Goal: Task Accomplishment & Management: Complete application form

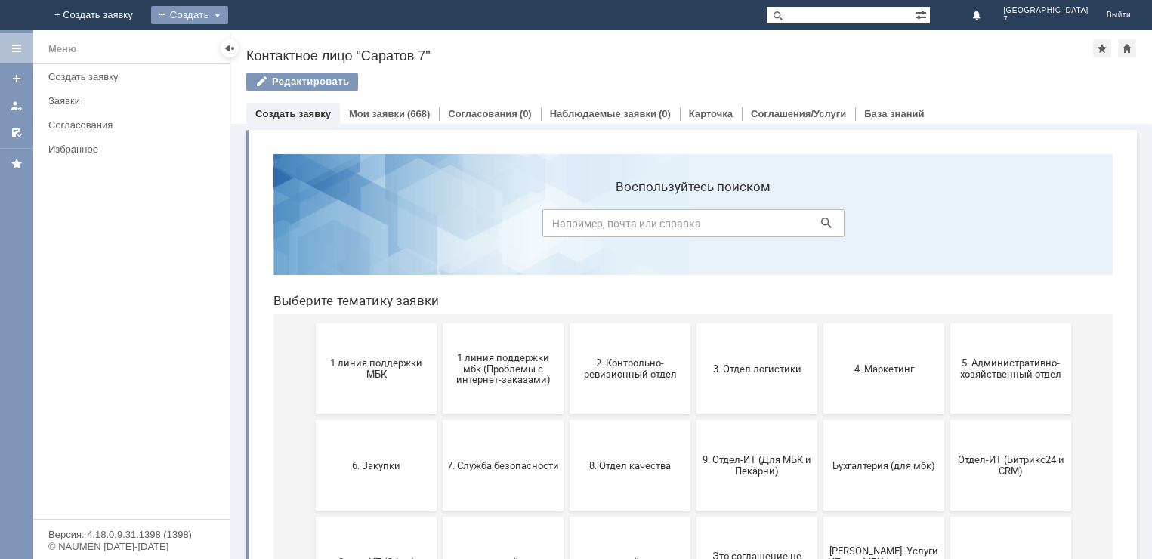
click at [228, 15] on div "Создать" at bounding box center [189, 15] width 77 height 18
click at [269, 39] on link "Заявка" at bounding box center [211, 45] width 115 height 18
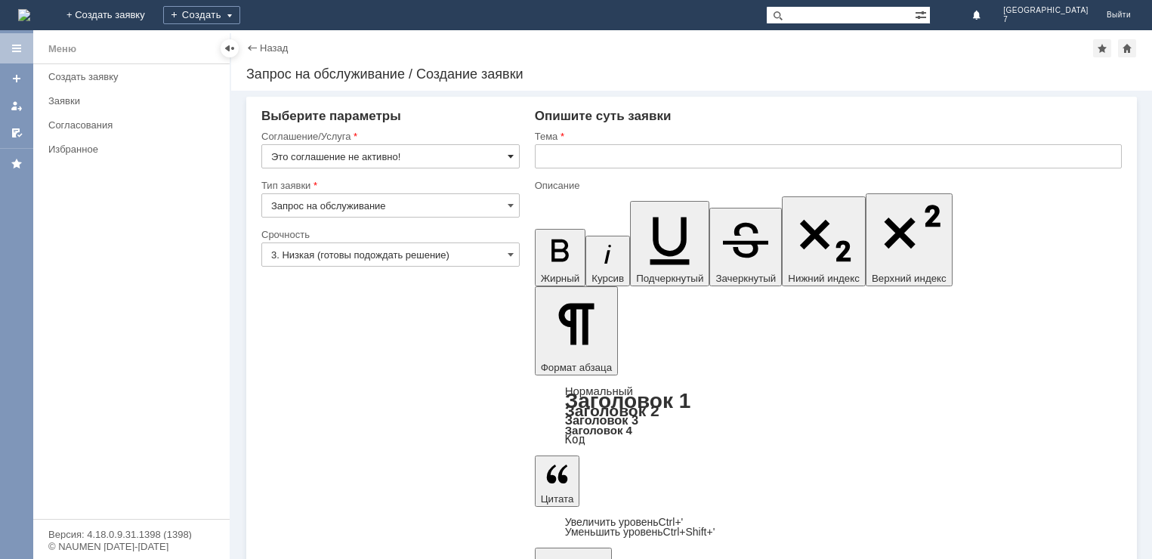
click at [512, 156] on span at bounding box center [511, 156] width 6 height 12
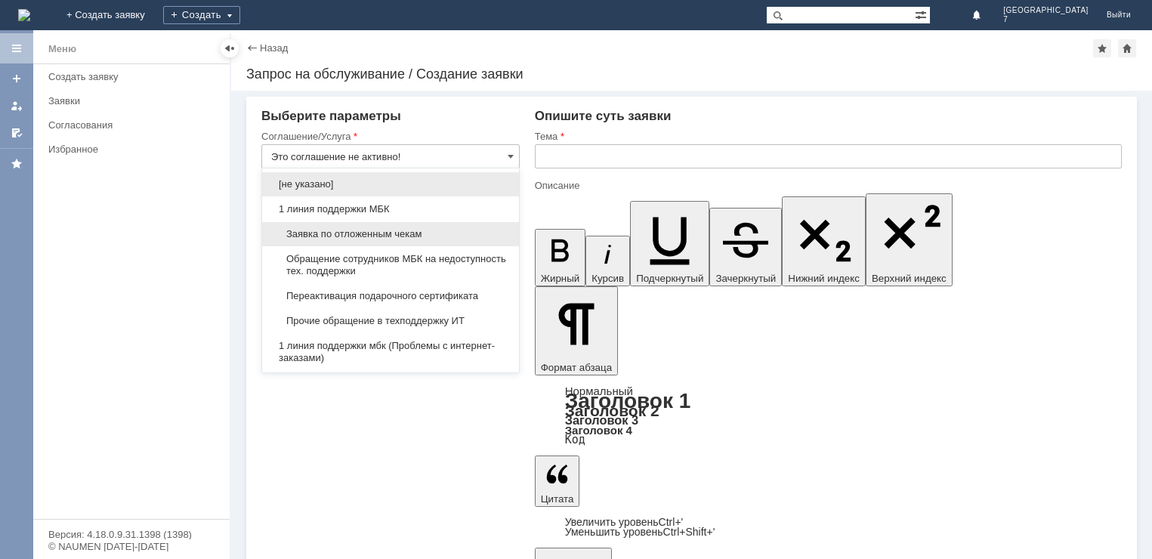
click at [355, 234] on span "Заявка по отложенным чекам" at bounding box center [390, 234] width 239 height 12
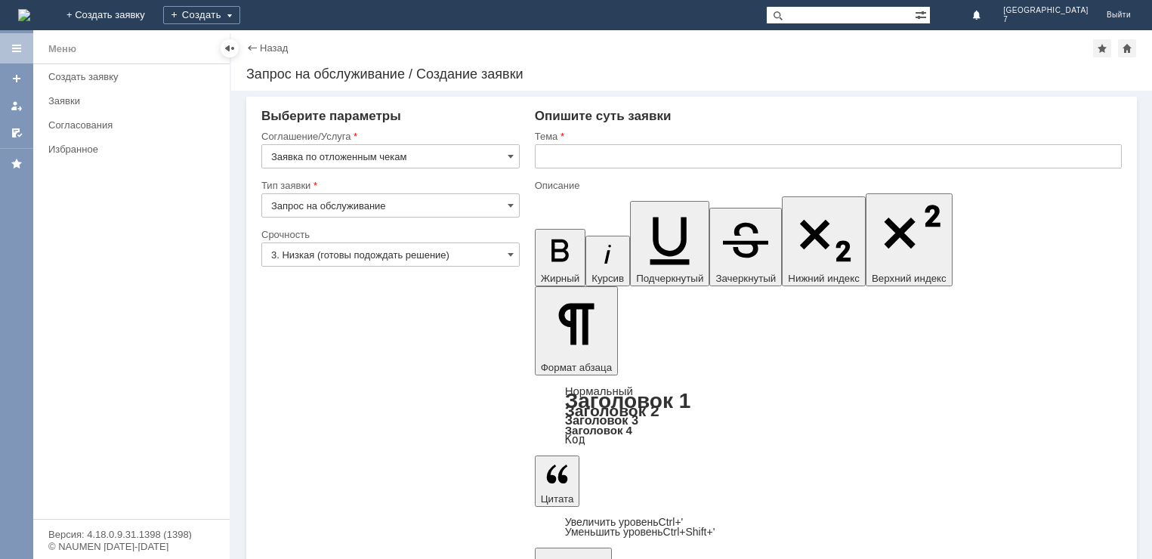
type input "Заявка по отложенным чекам"
click at [510, 206] on span at bounding box center [511, 205] width 6 height 12
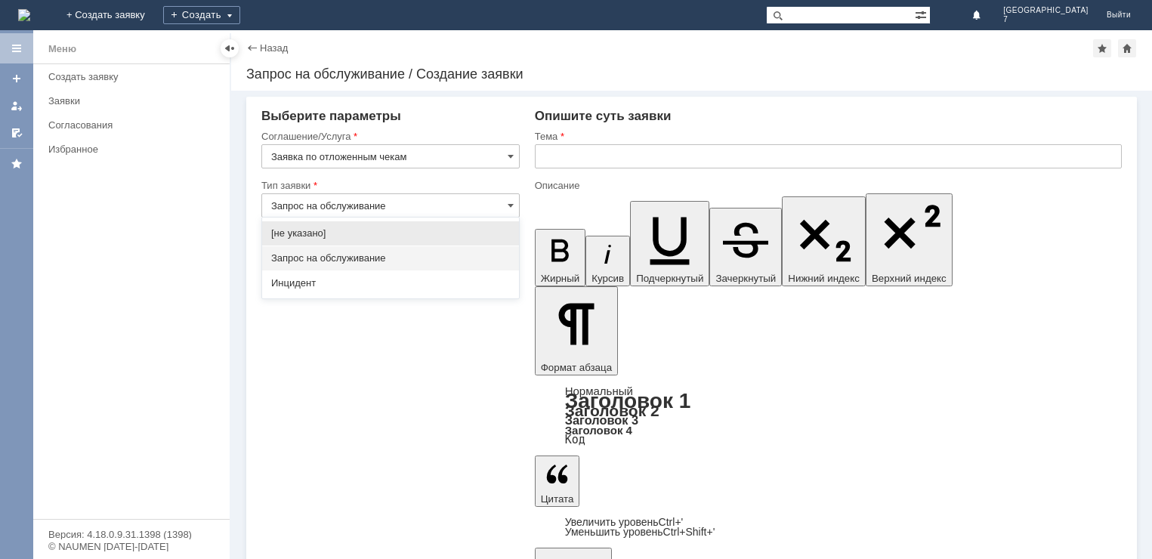
click at [384, 256] on span "Запрос на обслуживание" at bounding box center [390, 258] width 239 height 12
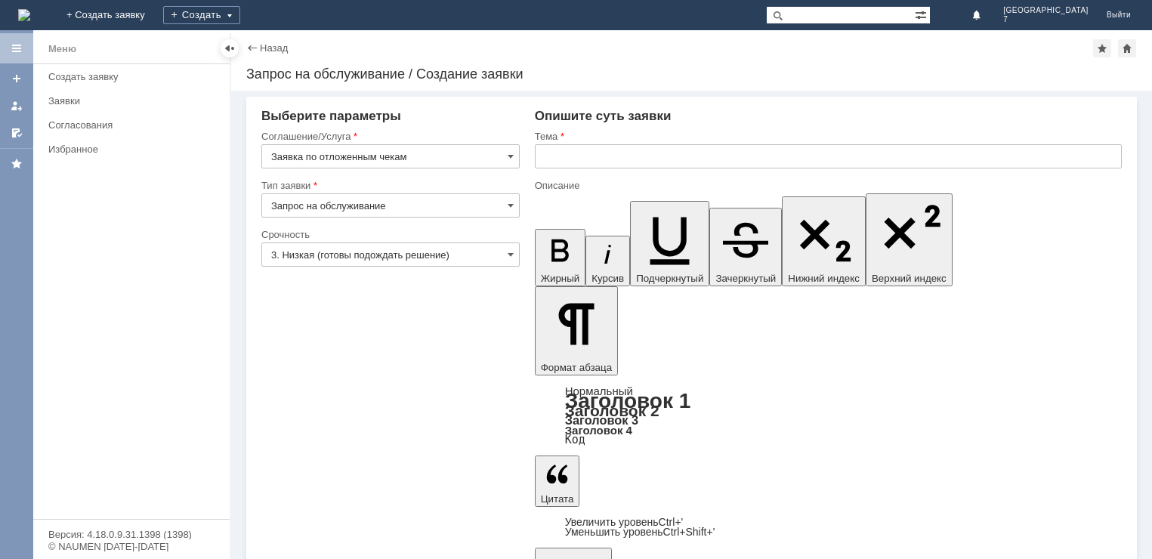
type input "Запрос на обслуживание"
click at [511, 253] on span at bounding box center [511, 254] width 6 height 12
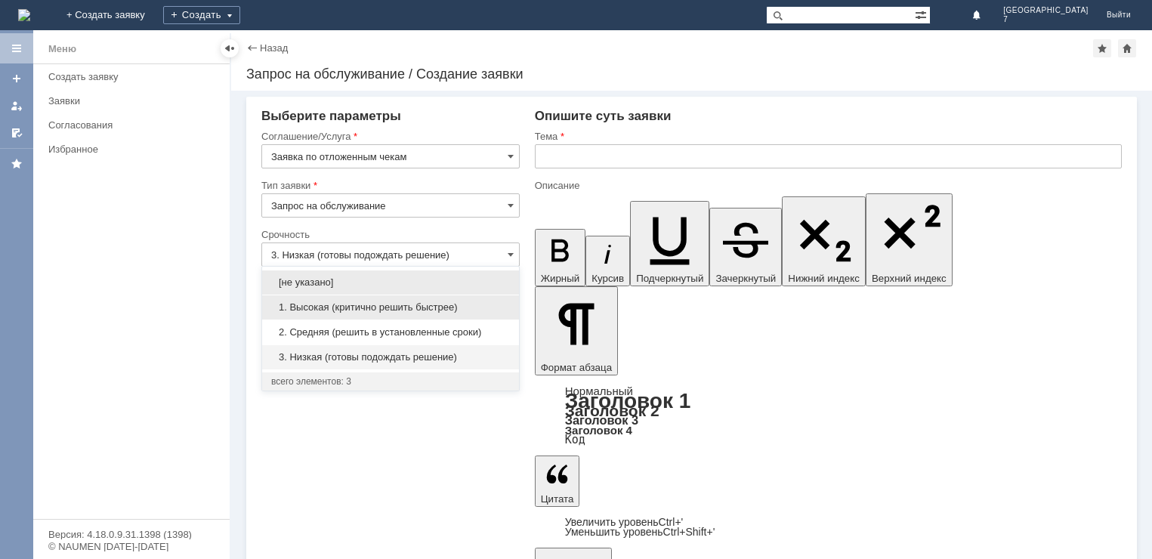
click at [432, 309] on span "1. Высокая (критично решить быстрее)" at bounding box center [390, 307] width 239 height 12
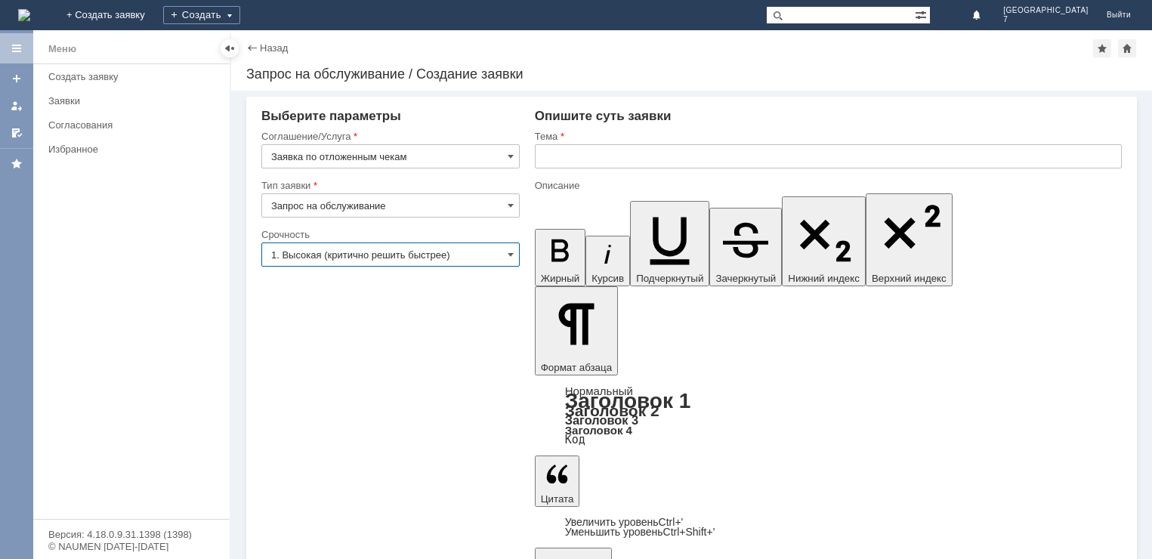
type input "1. Высокая (критично решить быстрее)"
drag, startPoint x: 563, startPoint y: 143, endPoint x: 557, endPoint y: 156, distance: 14.5
click at [563, 144] on div "Тема" at bounding box center [828, 137] width 587 height 14
click at [557, 157] on input "text" at bounding box center [828, 156] width 587 height 24
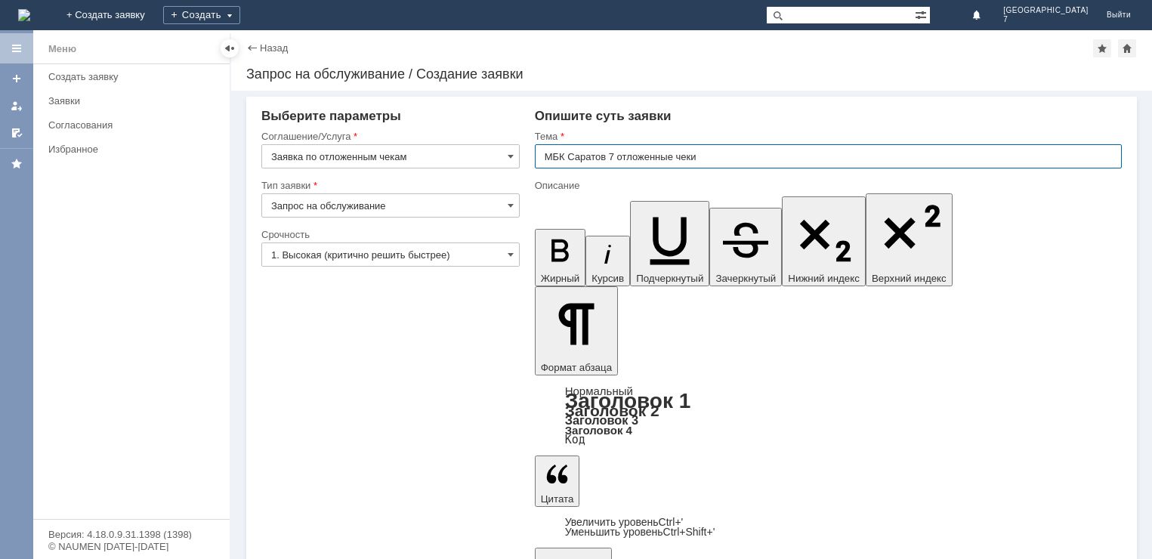
type input "МБК Саратов 7 отложенные чеки"
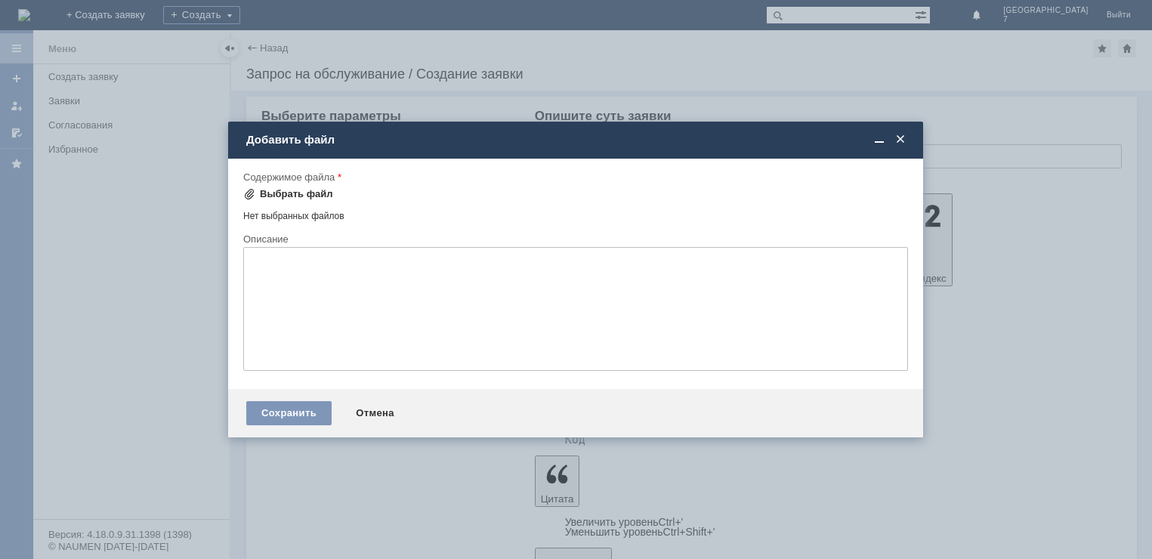
click at [301, 195] on div "Выбрать файл" at bounding box center [296, 194] width 73 height 12
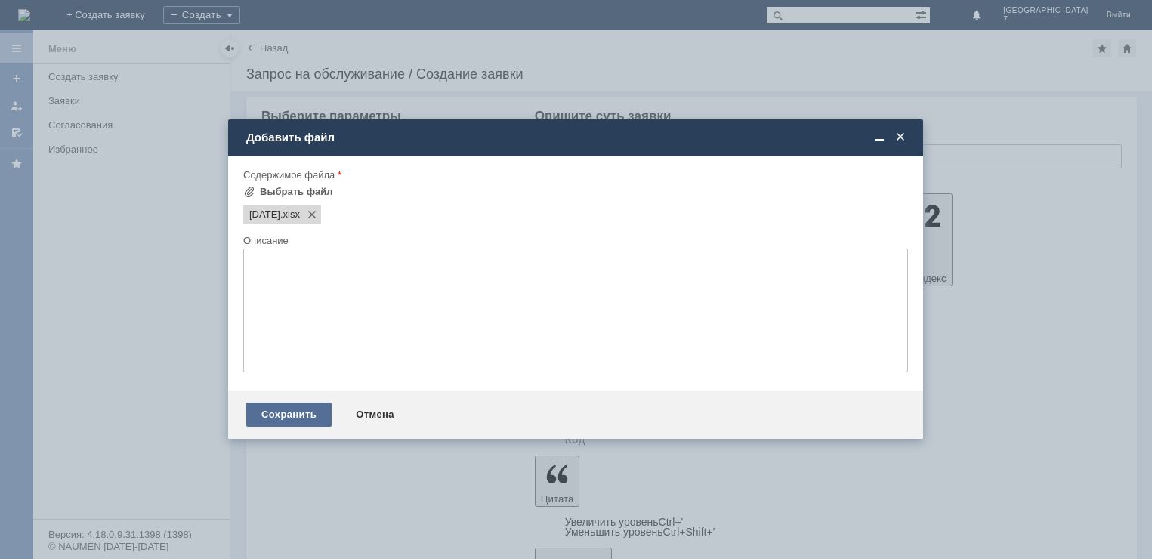
click at [278, 411] on div "Сохранить" at bounding box center [288, 415] width 85 height 24
